Goal: Task Accomplishment & Management: Manage account settings

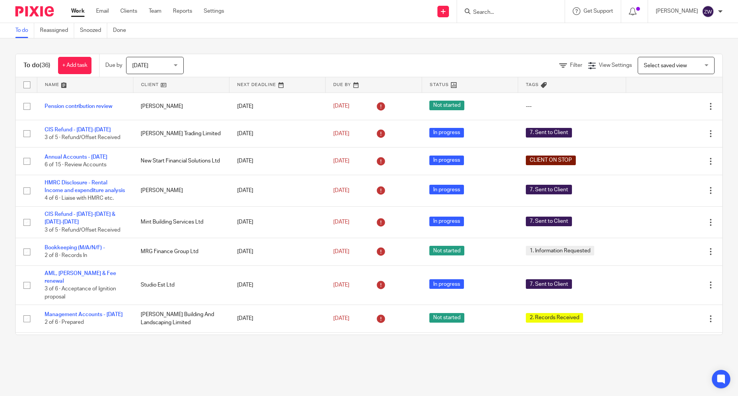
click at [167, 72] on span "Today" at bounding box center [152, 65] width 41 height 16
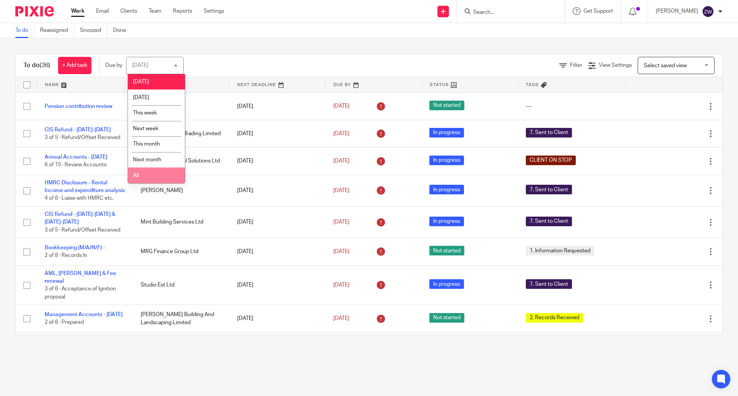
click at [157, 171] on li "All" at bounding box center [156, 176] width 57 height 16
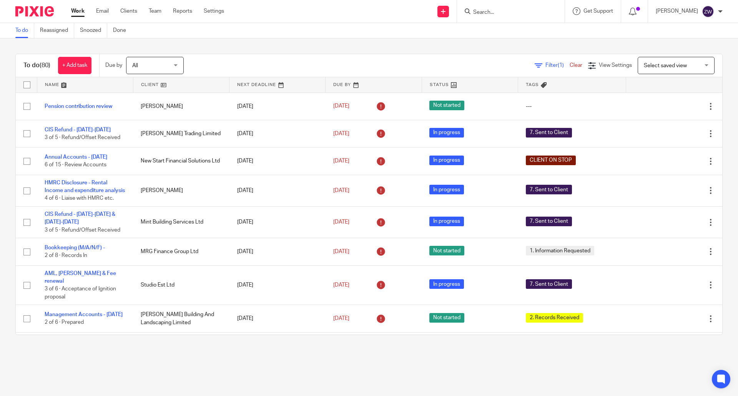
click at [248, 41] on div "To do (80) + Add task Due by All All Today Tomorrow This week Next week This mo…" at bounding box center [369, 194] width 738 height 312
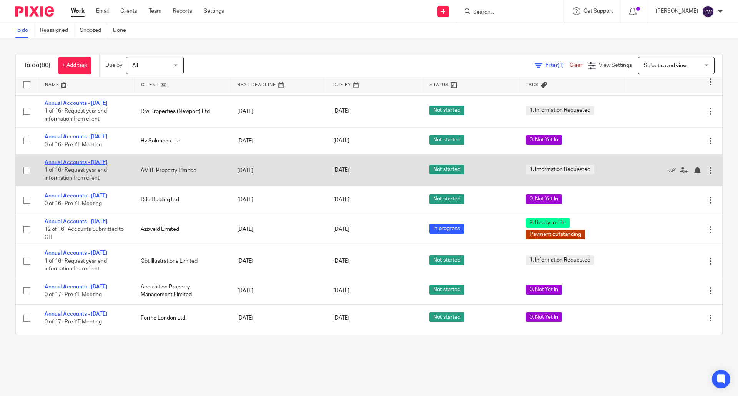
click at [104, 165] on link "Annual Accounts - [DATE]" at bounding box center [76, 162] width 63 height 5
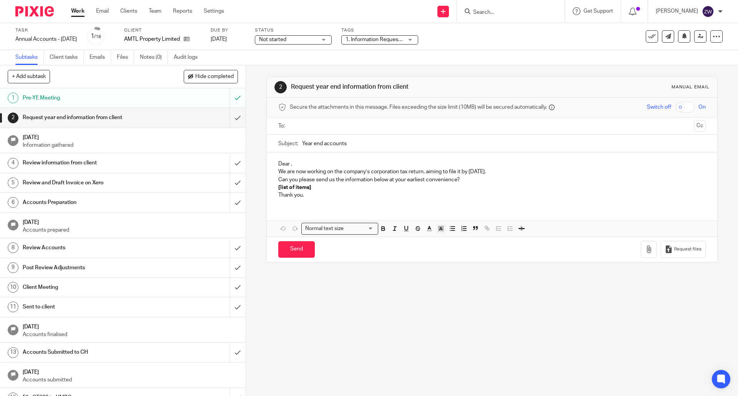
click at [376, 36] on span "1. Information Requested" at bounding box center [375, 40] width 58 height 8
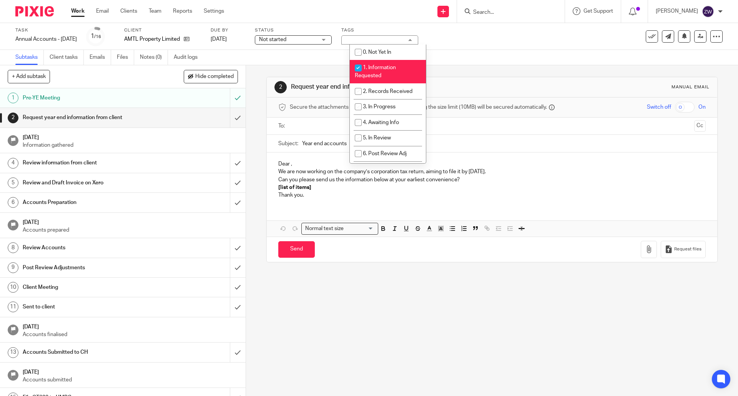
click at [376, 66] on span "1. Information Requested" at bounding box center [375, 71] width 41 height 13
checkbox input "false"
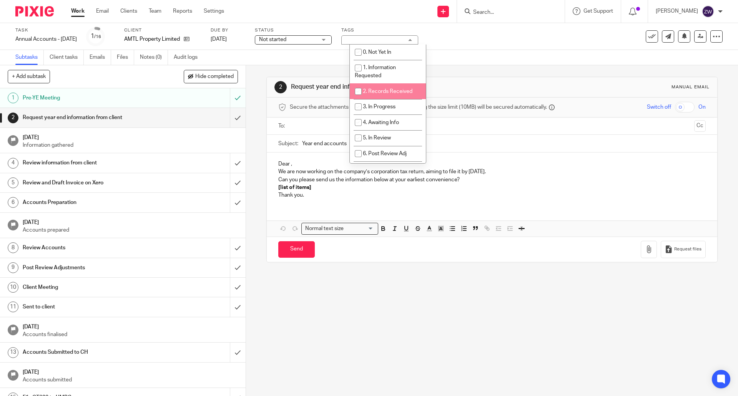
click at [376, 84] on li "2. Records Received" at bounding box center [388, 91] width 76 height 16
checkbox input "true"
click at [250, 143] on div "2 Request year end information from client Manual email Secure the attachments …" at bounding box center [492, 230] width 492 height 331
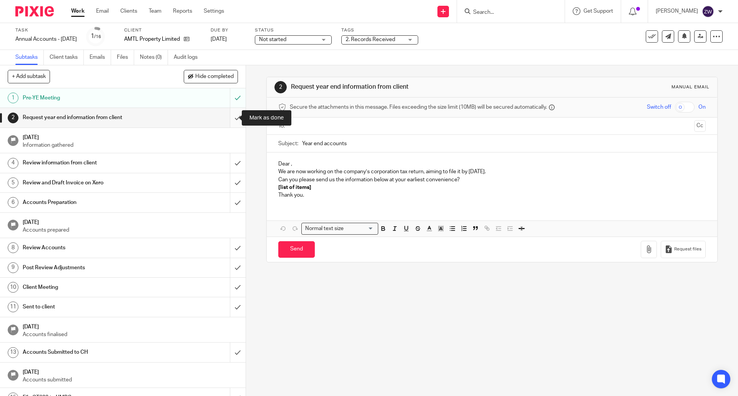
click at [230, 118] on input "submit" at bounding box center [123, 117] width 246 height 19
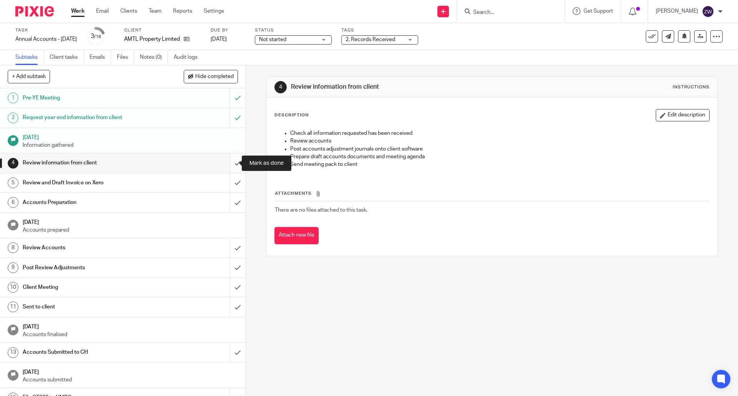
click at [236, 160] on input "submit" at bounding box center [123, 162] width 246 height 19
